Goal: Obtain resource: Obtain resource

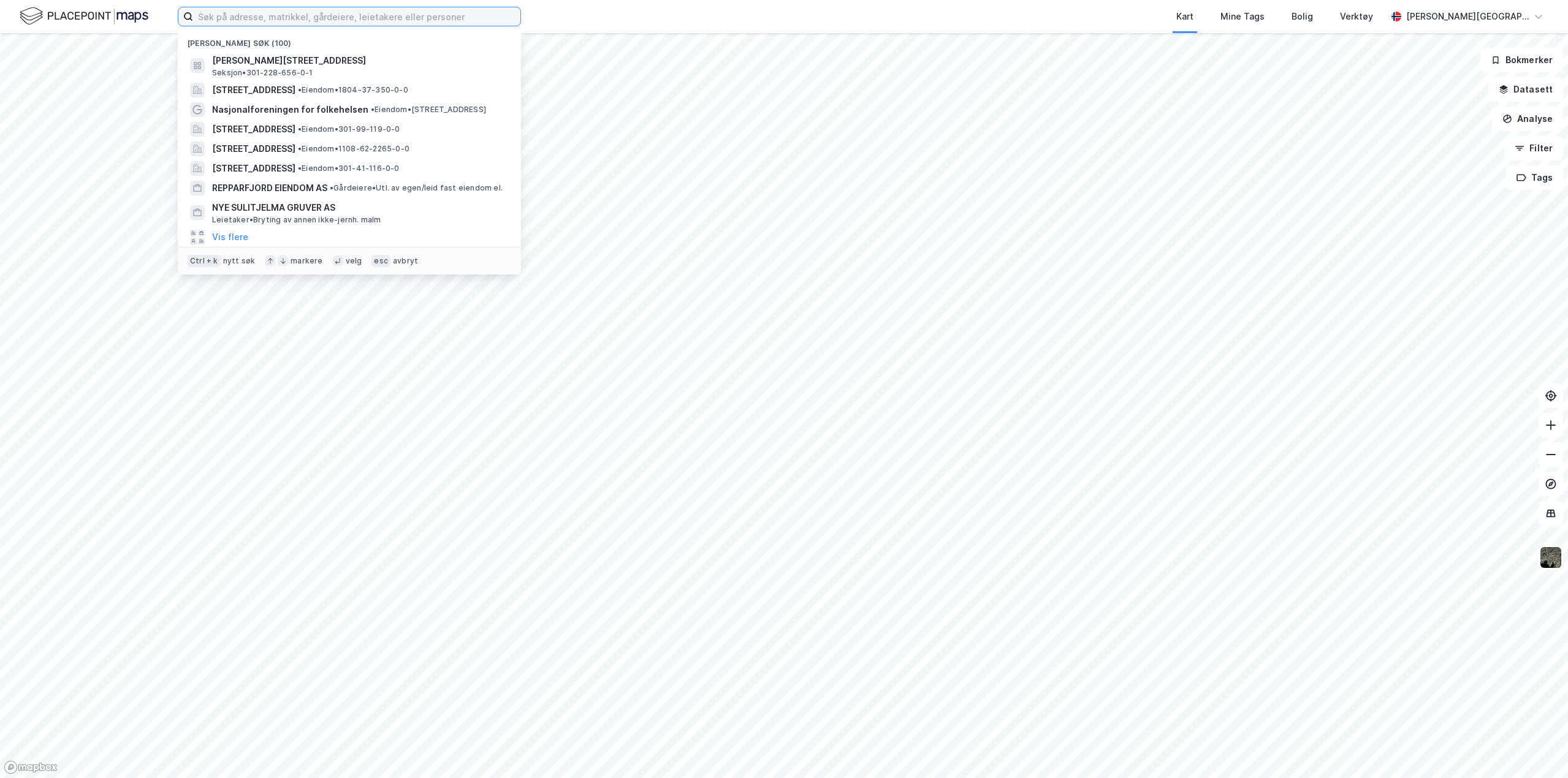
click at [286, 14] on input at bounding box center [357, 17] width 327 height 19
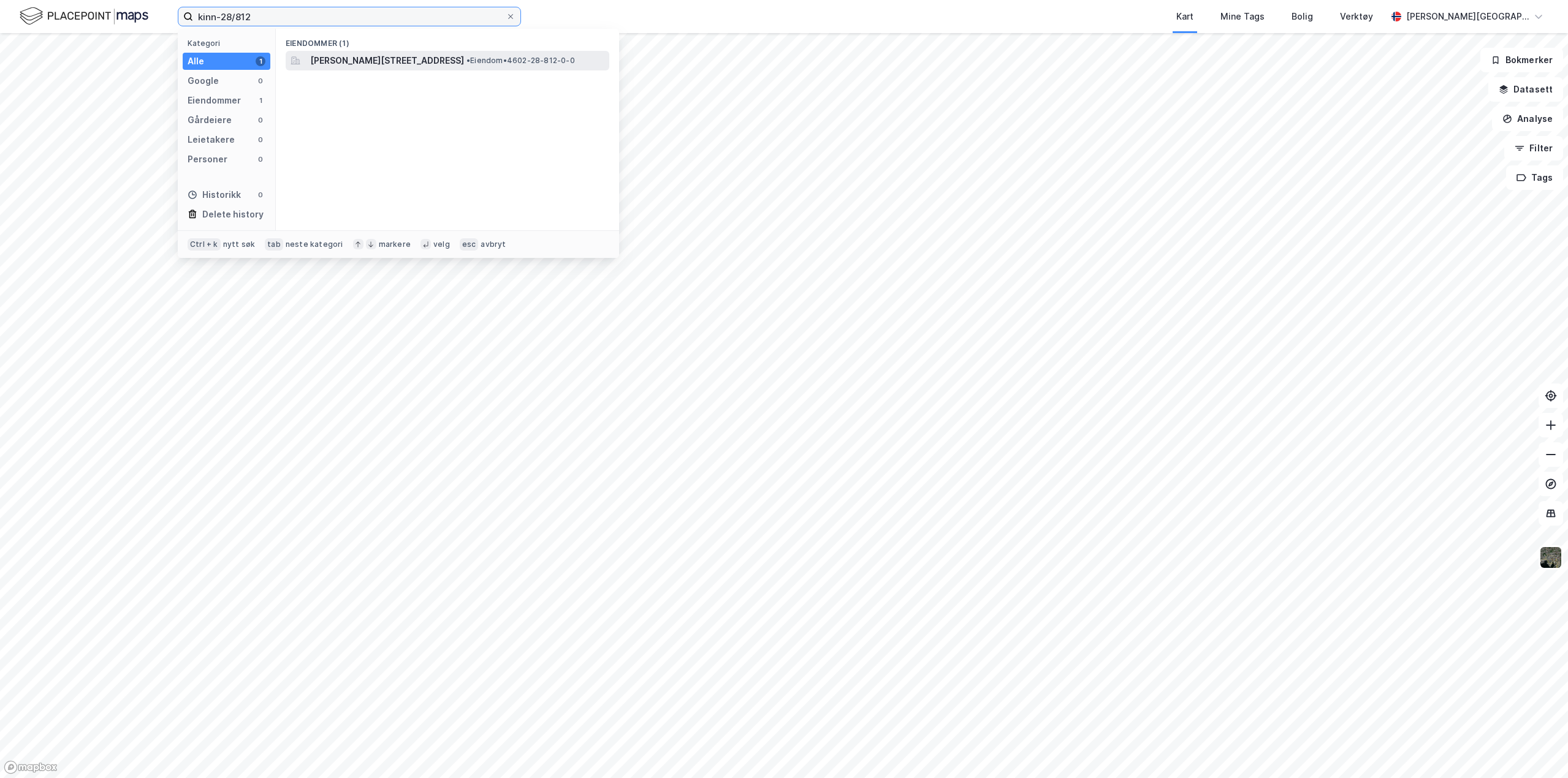
type input "kinn-28/812"
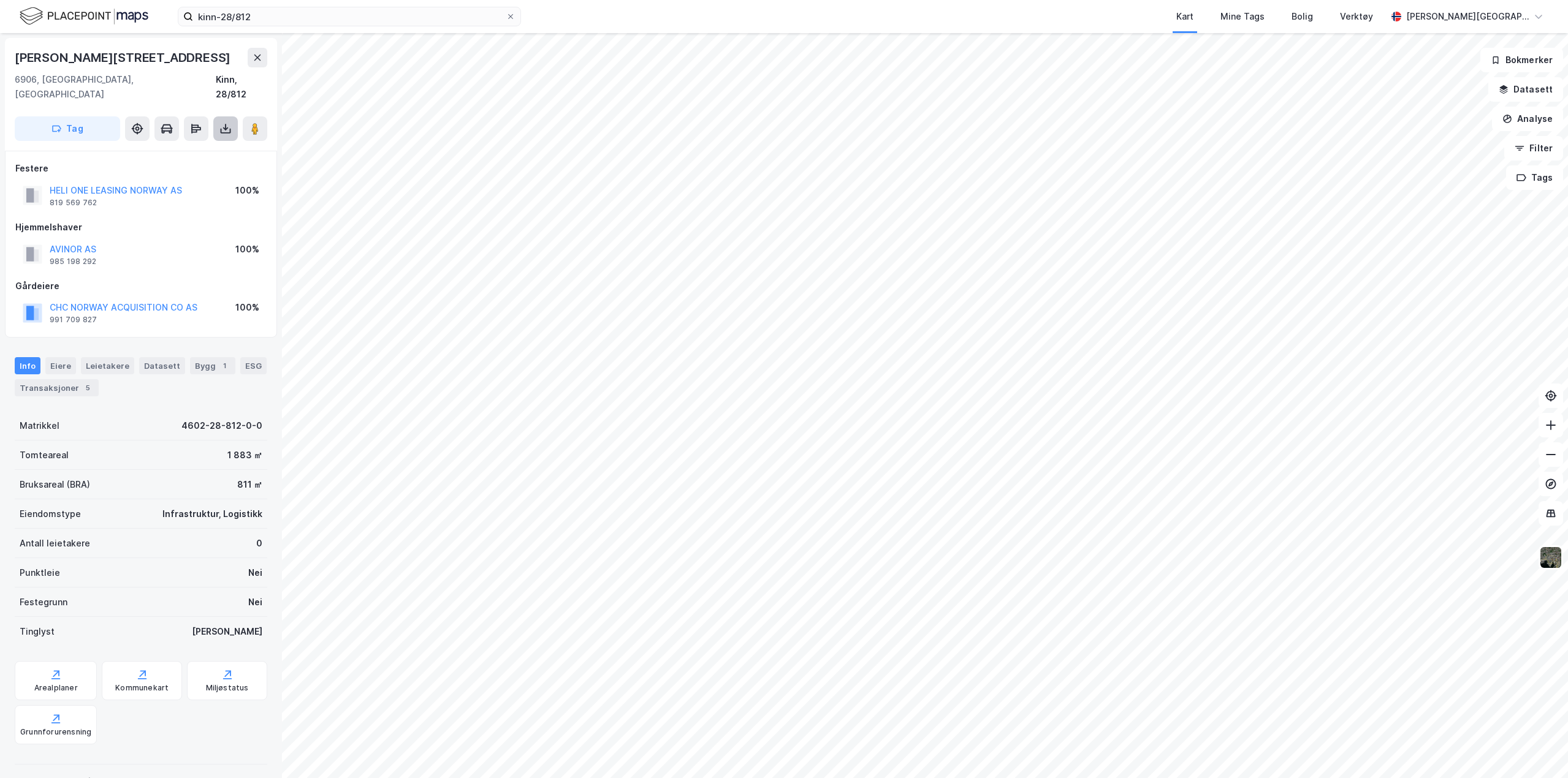
click at [227, 121] on button at bounding box center [225, 129] width 25 height 25
click at [200, 148] on div "Last ned grunnbok" at bounding box center [164, 153] width 71 height 10
